Goal: Find specific page/section: Find specific page/section

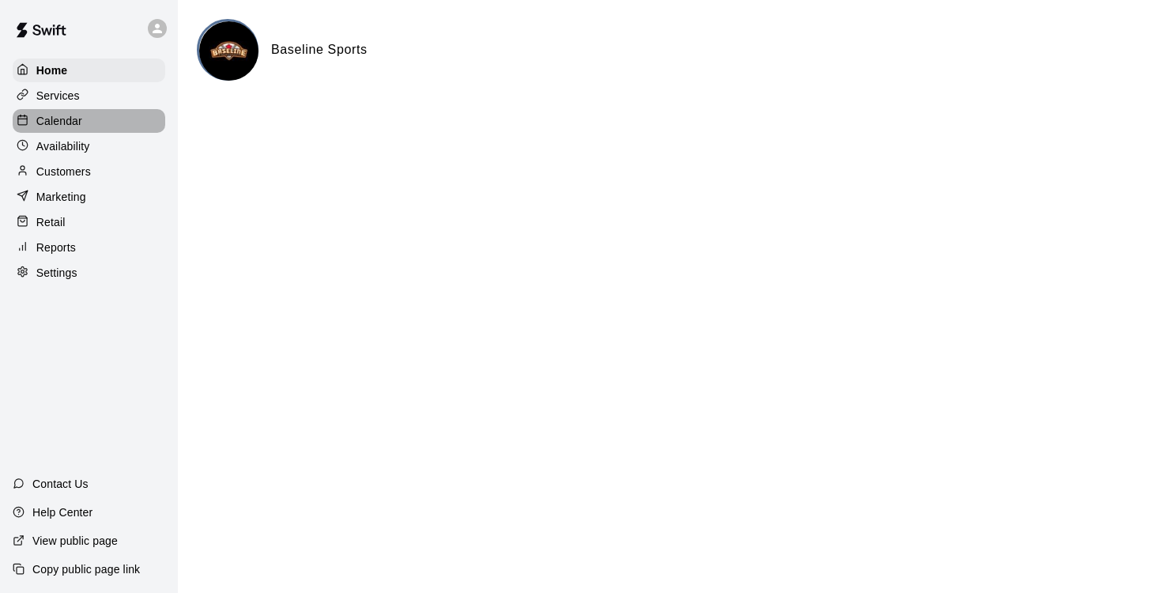
click at [65, 123] on p "Calendar" at bounding box center [59, 121] width 46 height 16
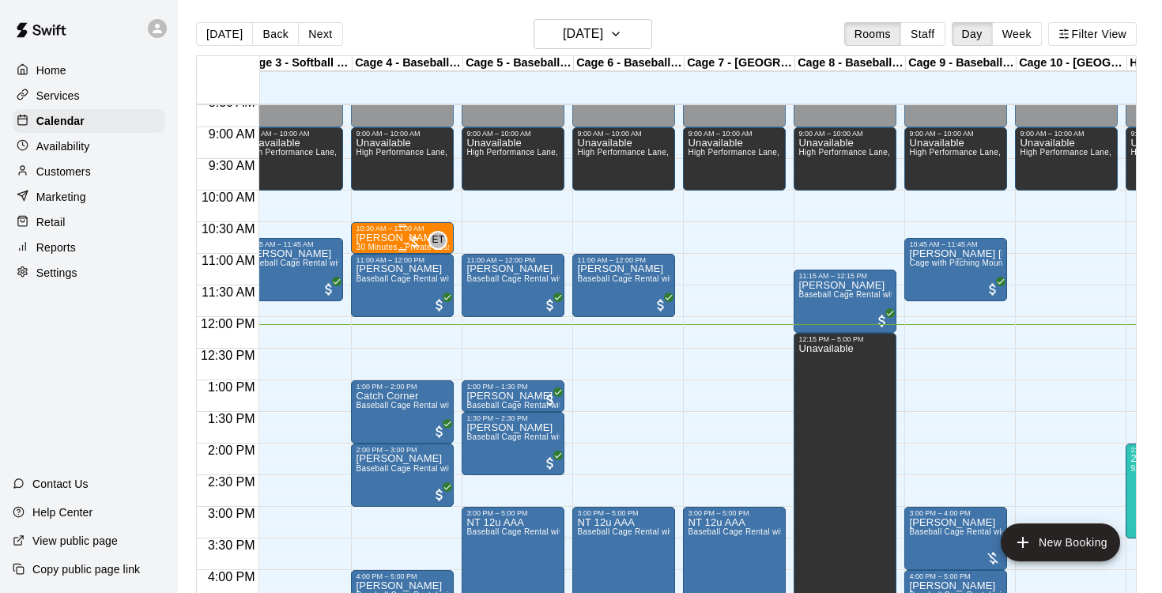
scroll to position [0, 112]
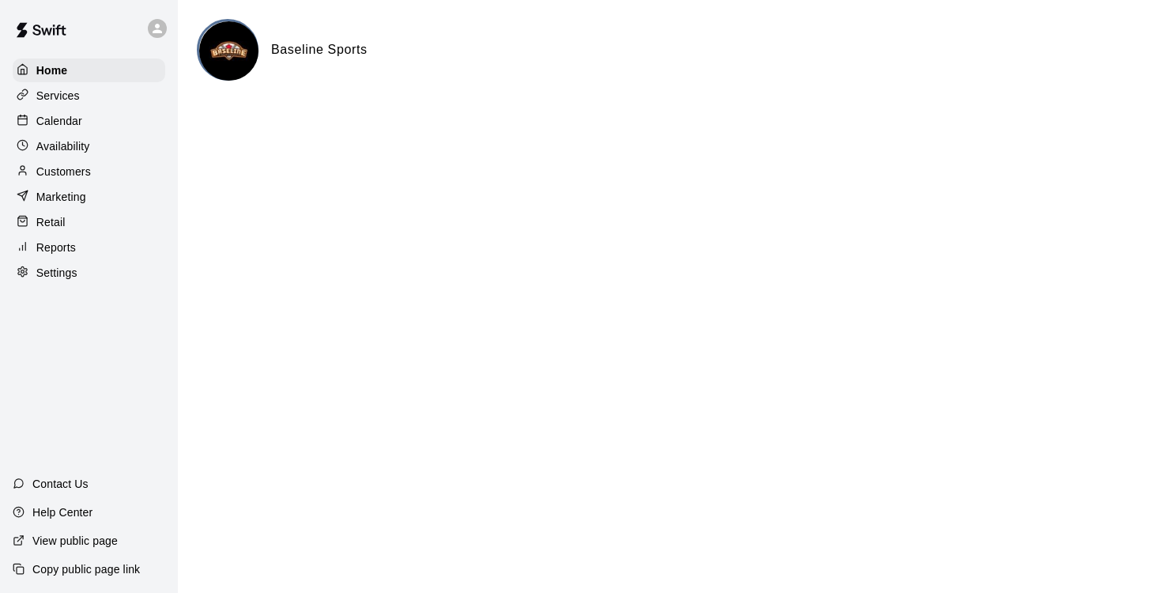
click at [59, 119] on p "Calendar" at bounding box center [59, 121] width 46 height 16
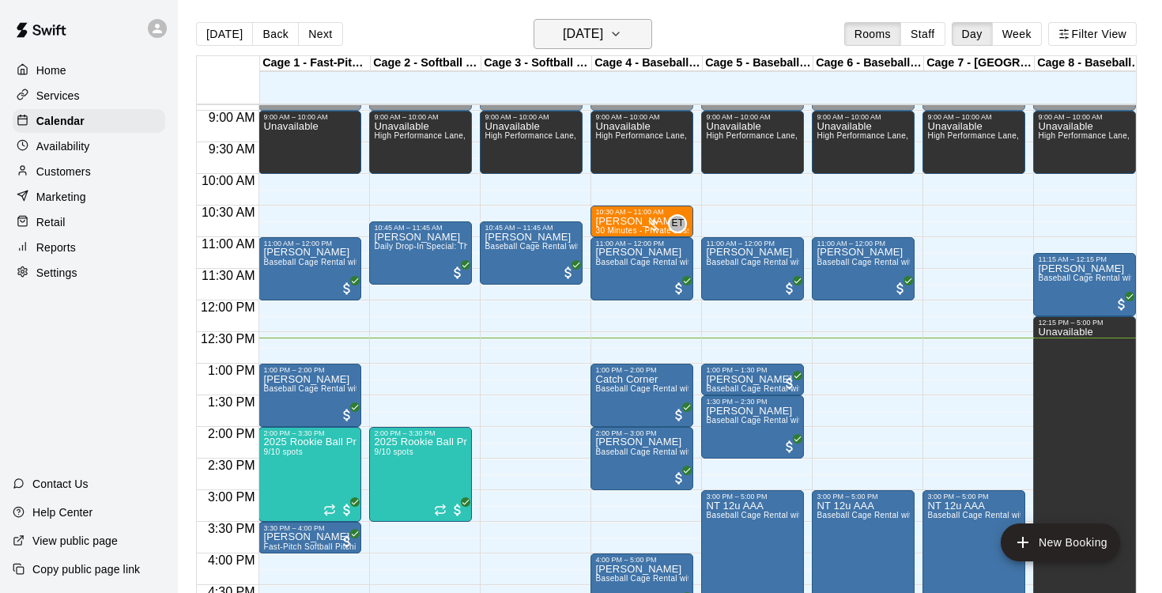
click at [619, 35] on icon "button" at bounding box center [616, 33] width 6 height 3
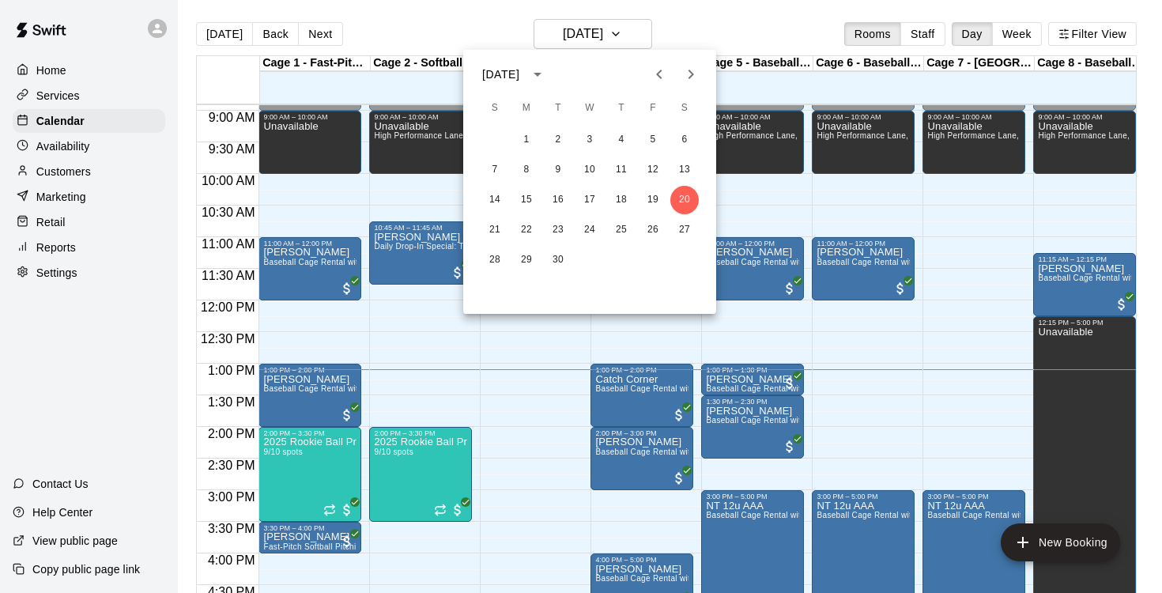
click at [460, 20] on div at bounding box center [581, 296] width 1162 height 593
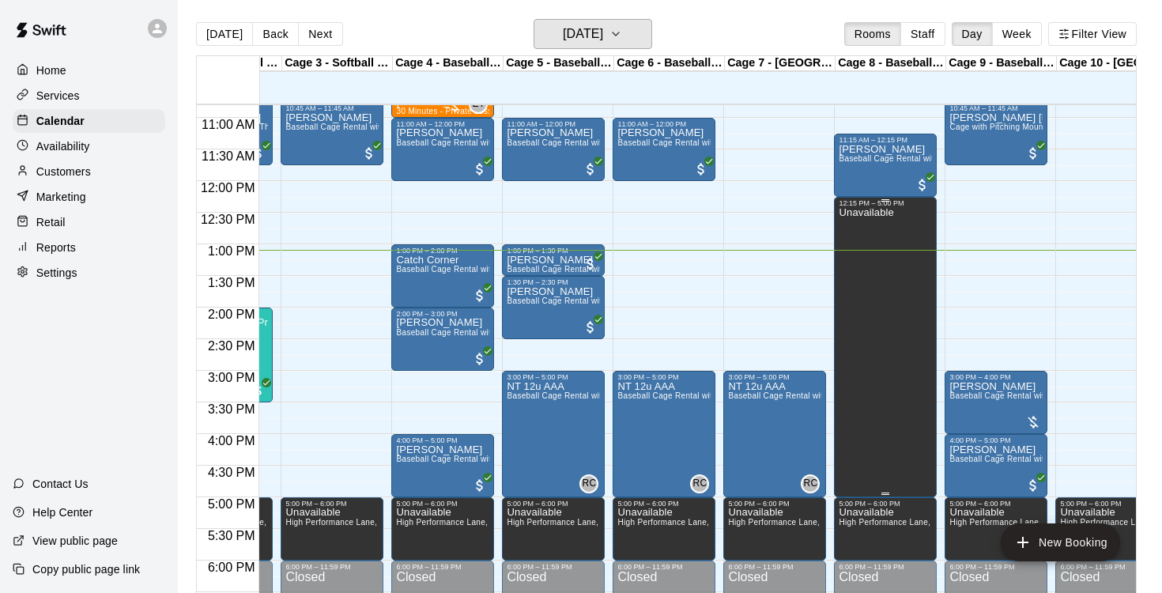
scroll to position [0, 92]
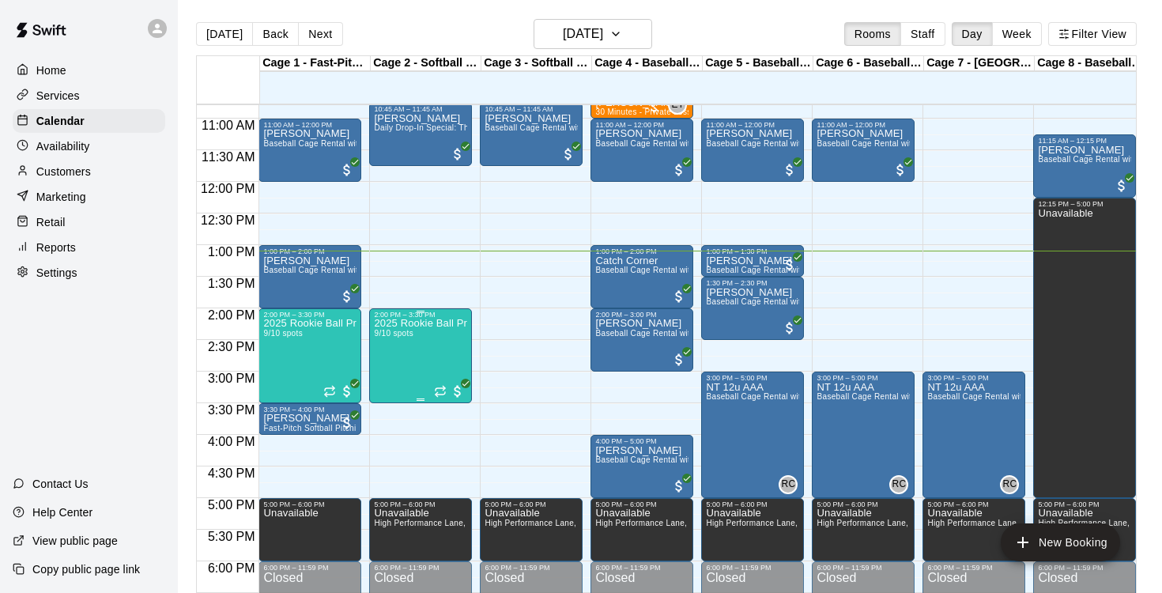
click at [390, 334] on icon "edit" at bounding box center [390, 335] width 14 height 14
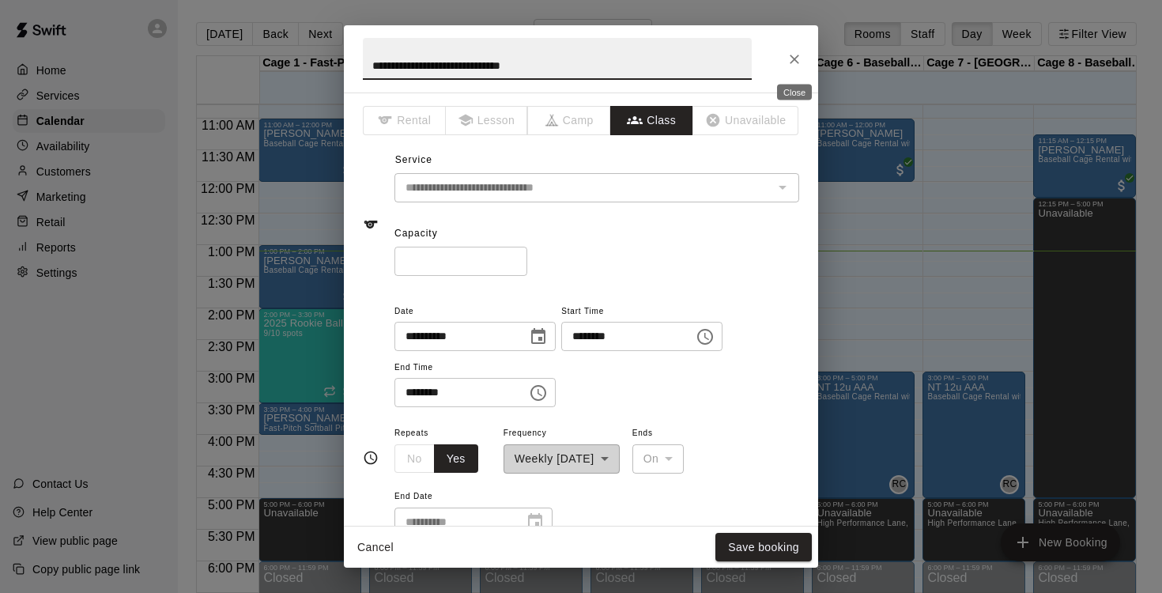
click at [793, 58] on icon "Close" at bounding box center [794, 59] width 9 height 9
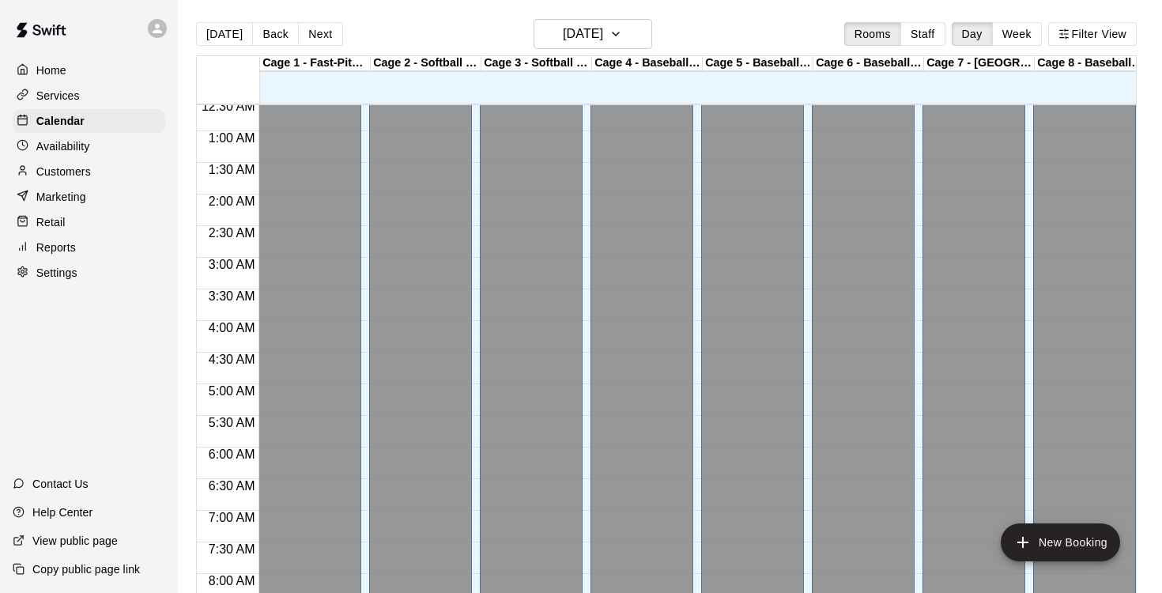
scroll to position [0, 0]
